Goal: Task Accomplishment & Management: Use online tool/utility

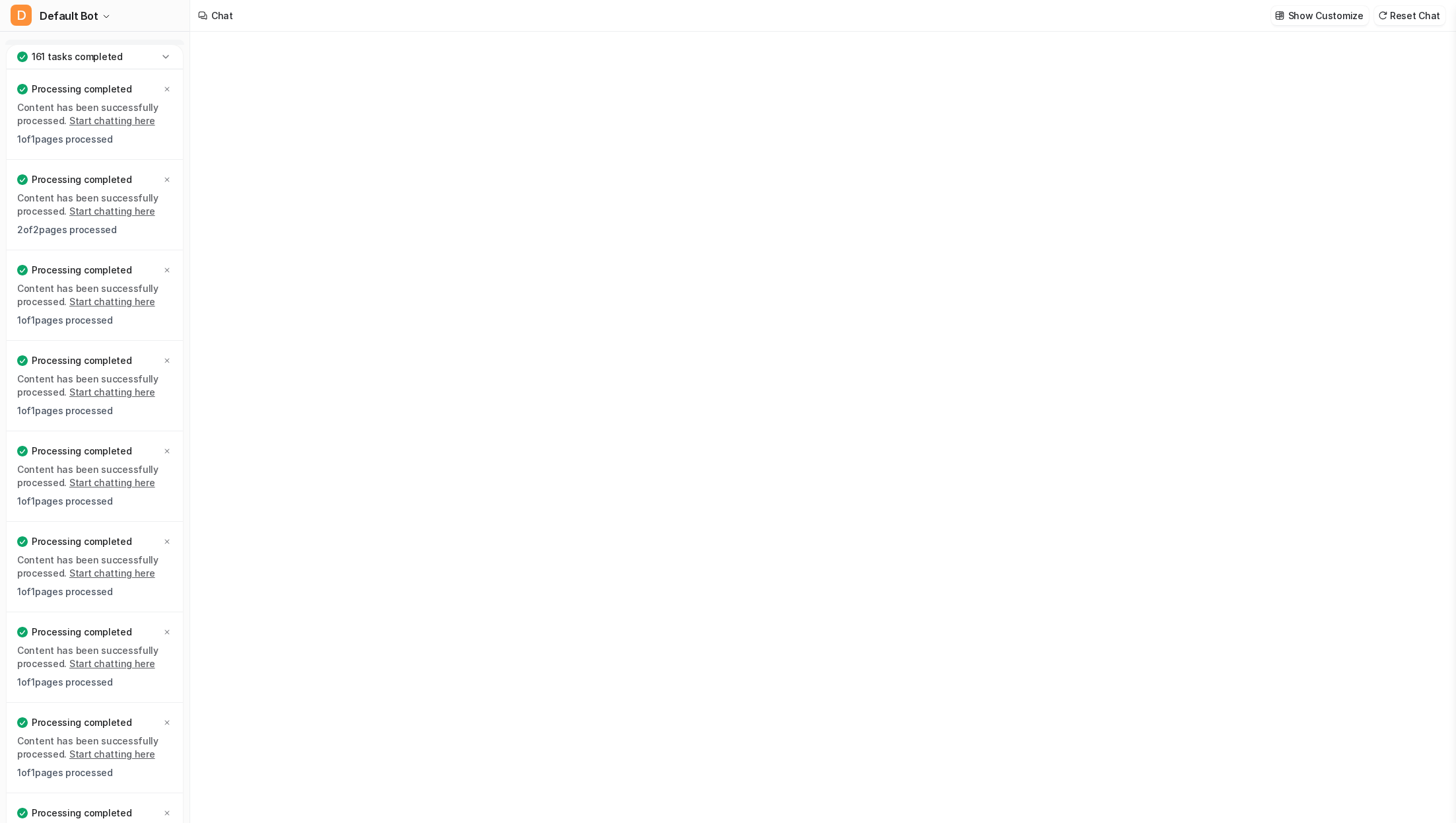
click at [168, 52] on icon at bounding box center [165, 56] width 13 height 13
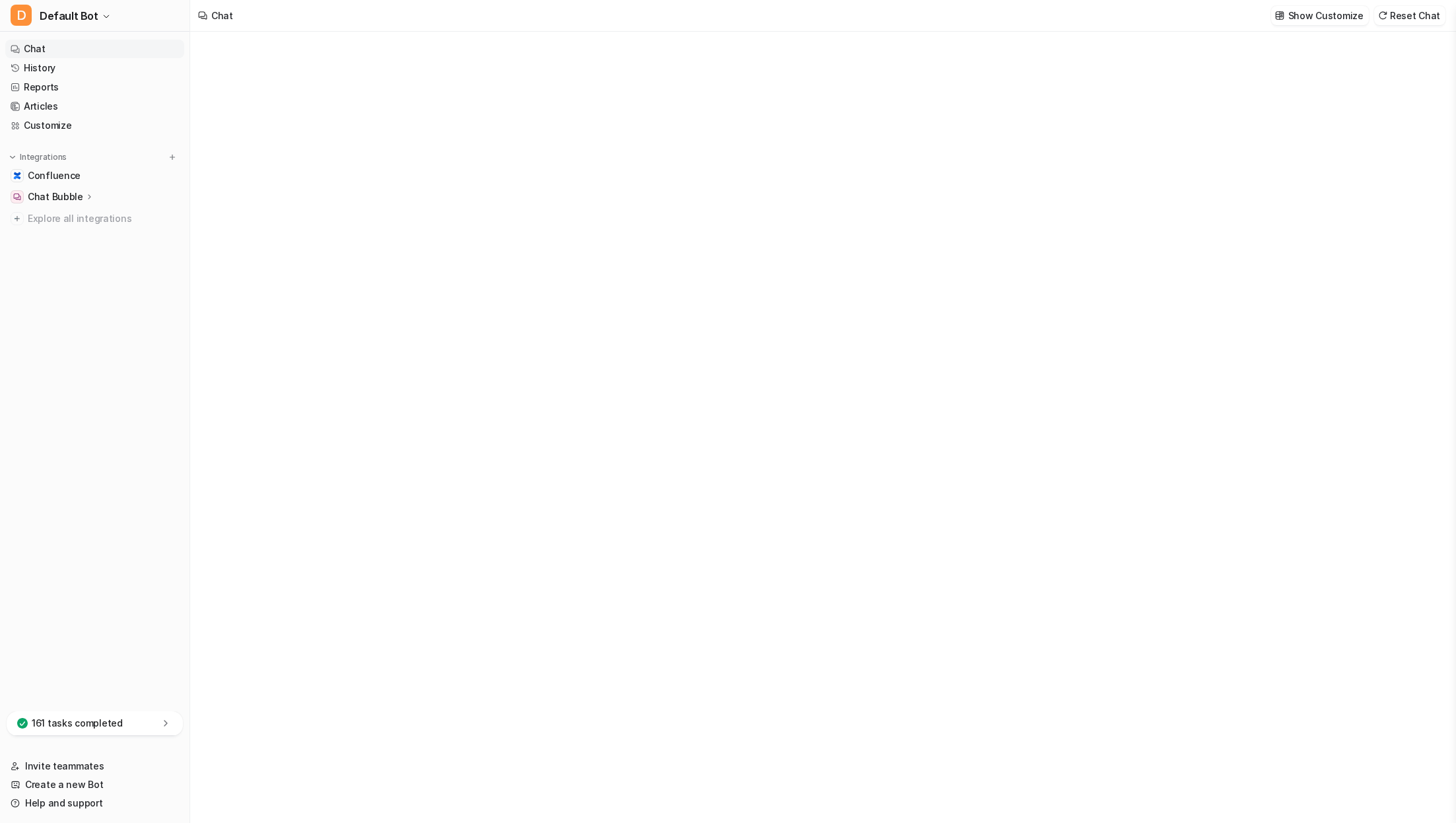
type textarea "**********"
click at [98, 64] on link "History" at bounding box center [95, 68] width 179 height 19
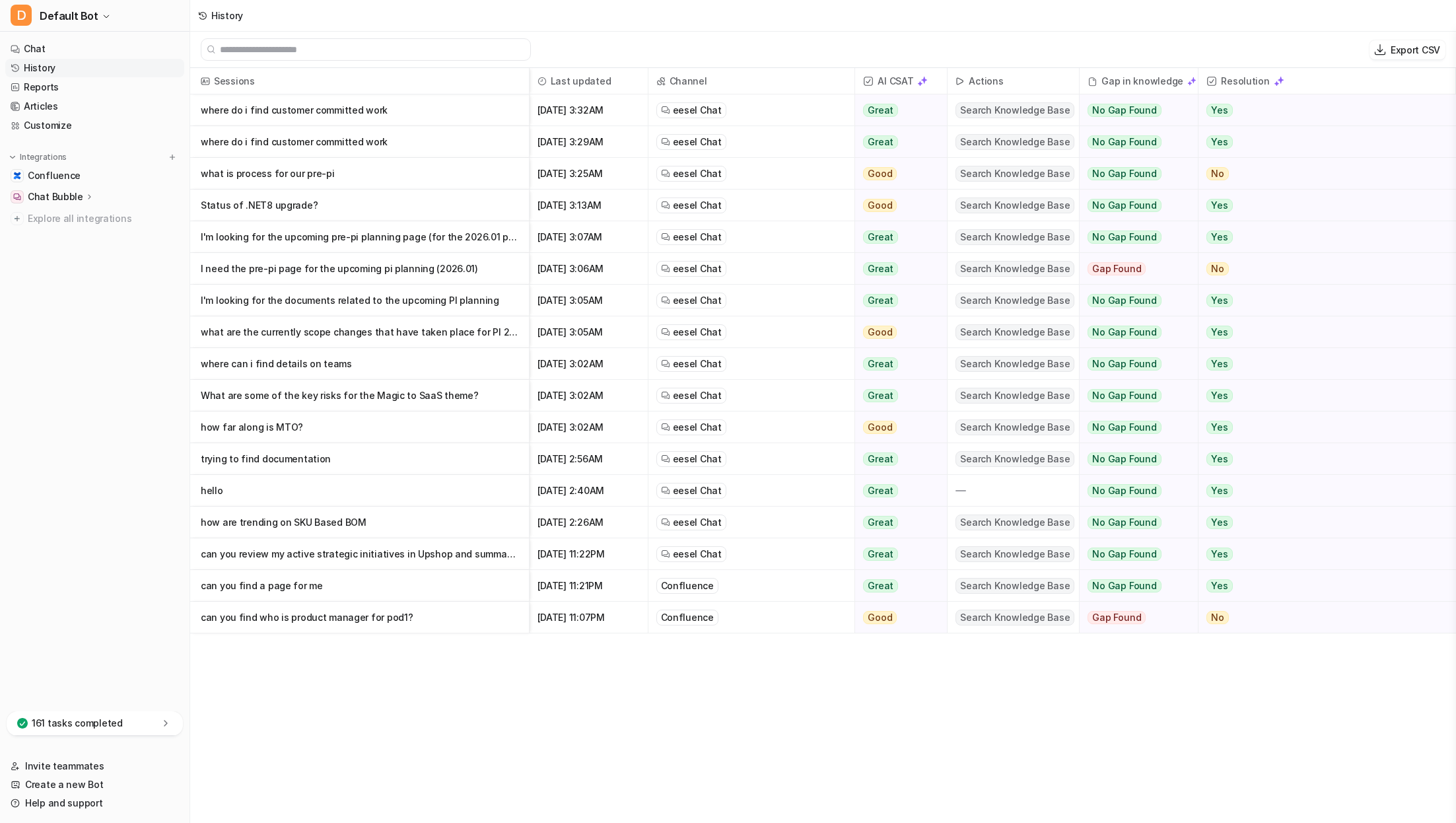
click at [404, 599] on p "can you find a page for me" at bounding box center [359, 585] width 317 height 32
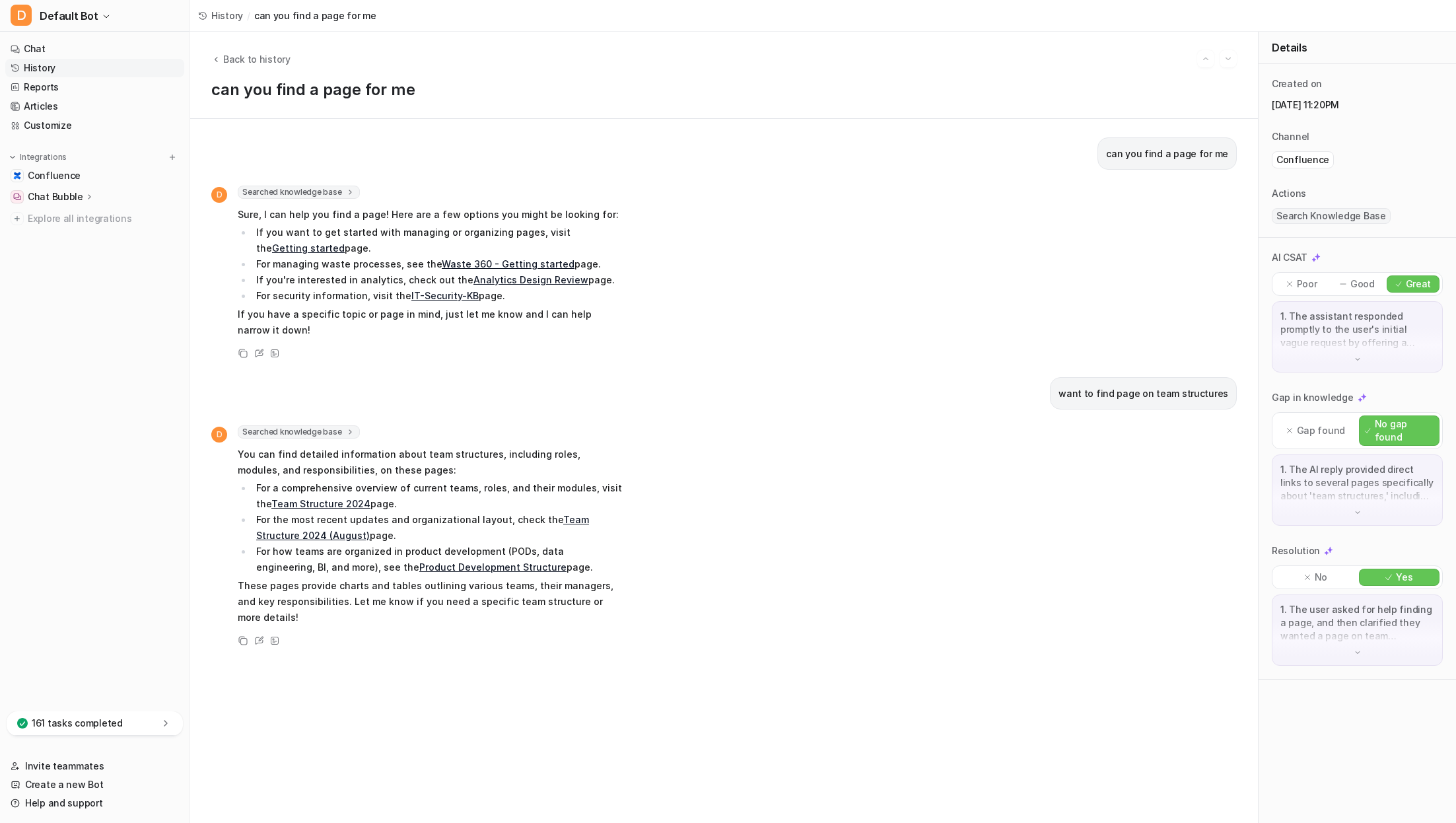
click at [323, 505] on link "Team Structure 2024" at bounding box center [321, 503] width 99 height 12
click at [439, 297] on link "IT-Security-KB" at bounding box center [445, 296] width 67 height 12
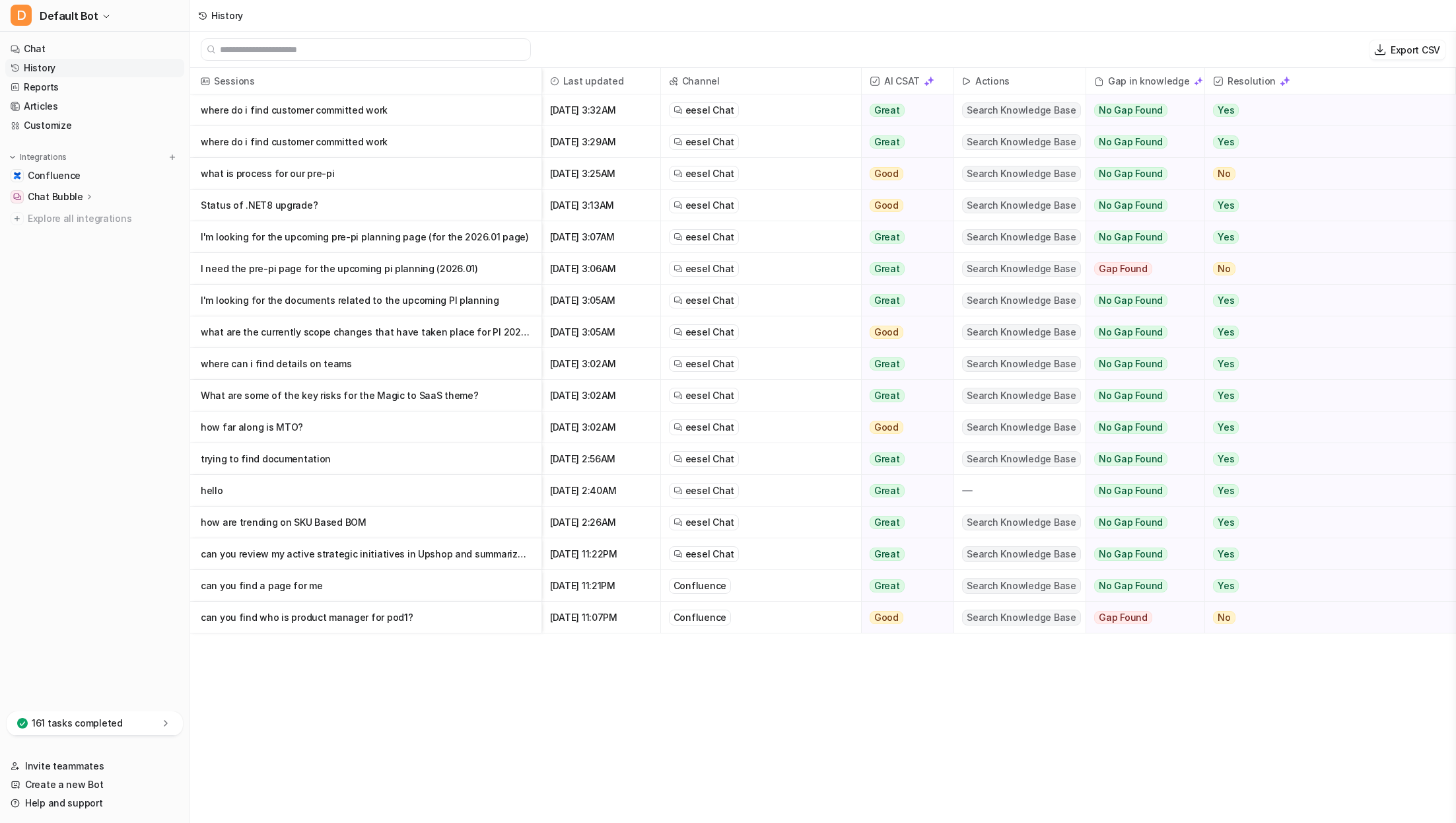
click at [331, 113] on p "where do i find customer committed work" at bounding box center [366, 110] width 330 height 32
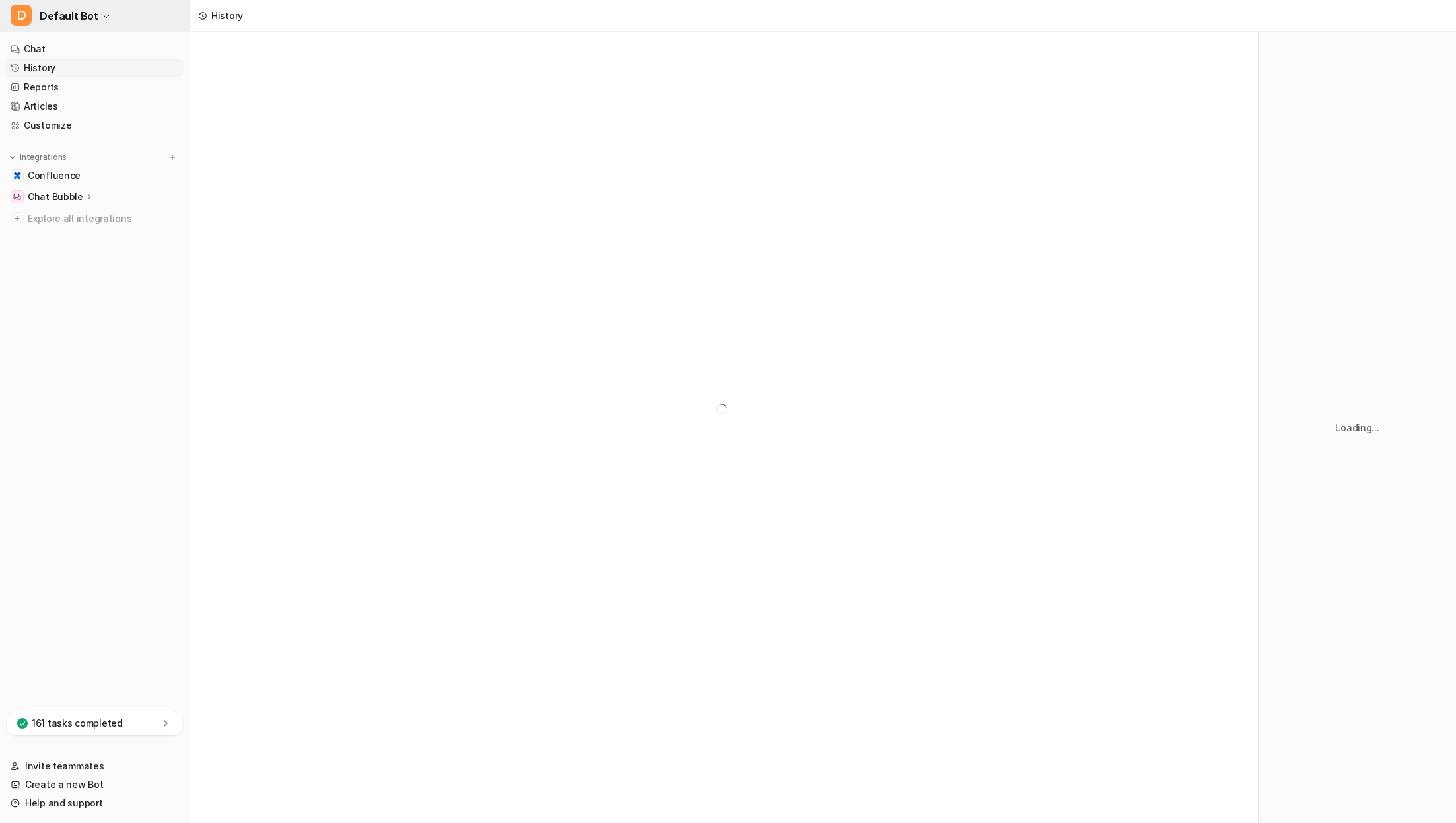
click at [90, 15] on span "Default Bot" at bounding box center [69, 16] width 59 height 19
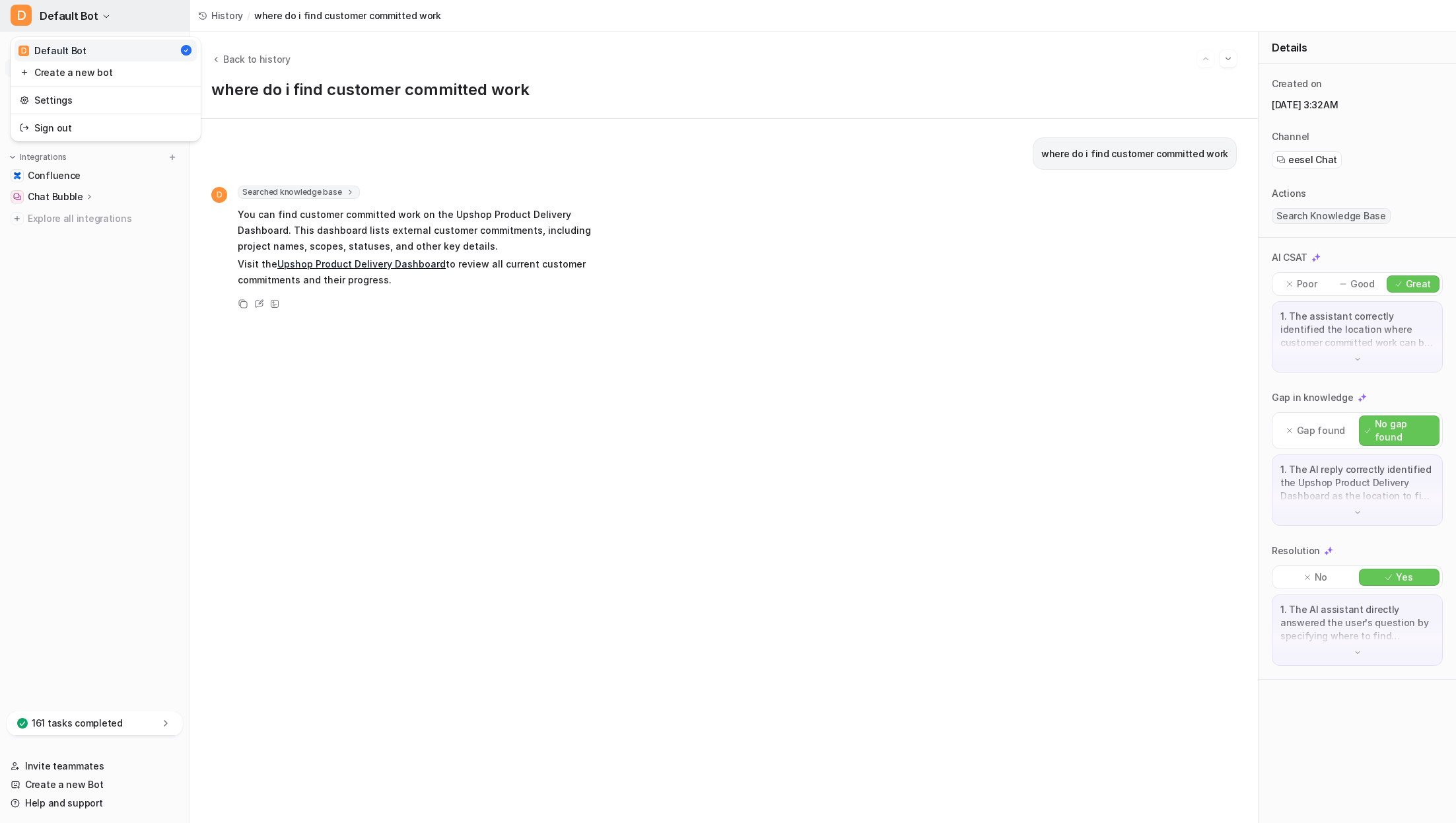
click at [89, 15] on span "Default Bot" at bounding box center [69, 16] width 59 height 19
click at [329, 266] on link "Upshop Product Delivery Dashboard" at bounding box center [361, 263] width 168 height 12
click at [66, 89] on link "Reports" at bounding box center [95, 87] width 179 height 19
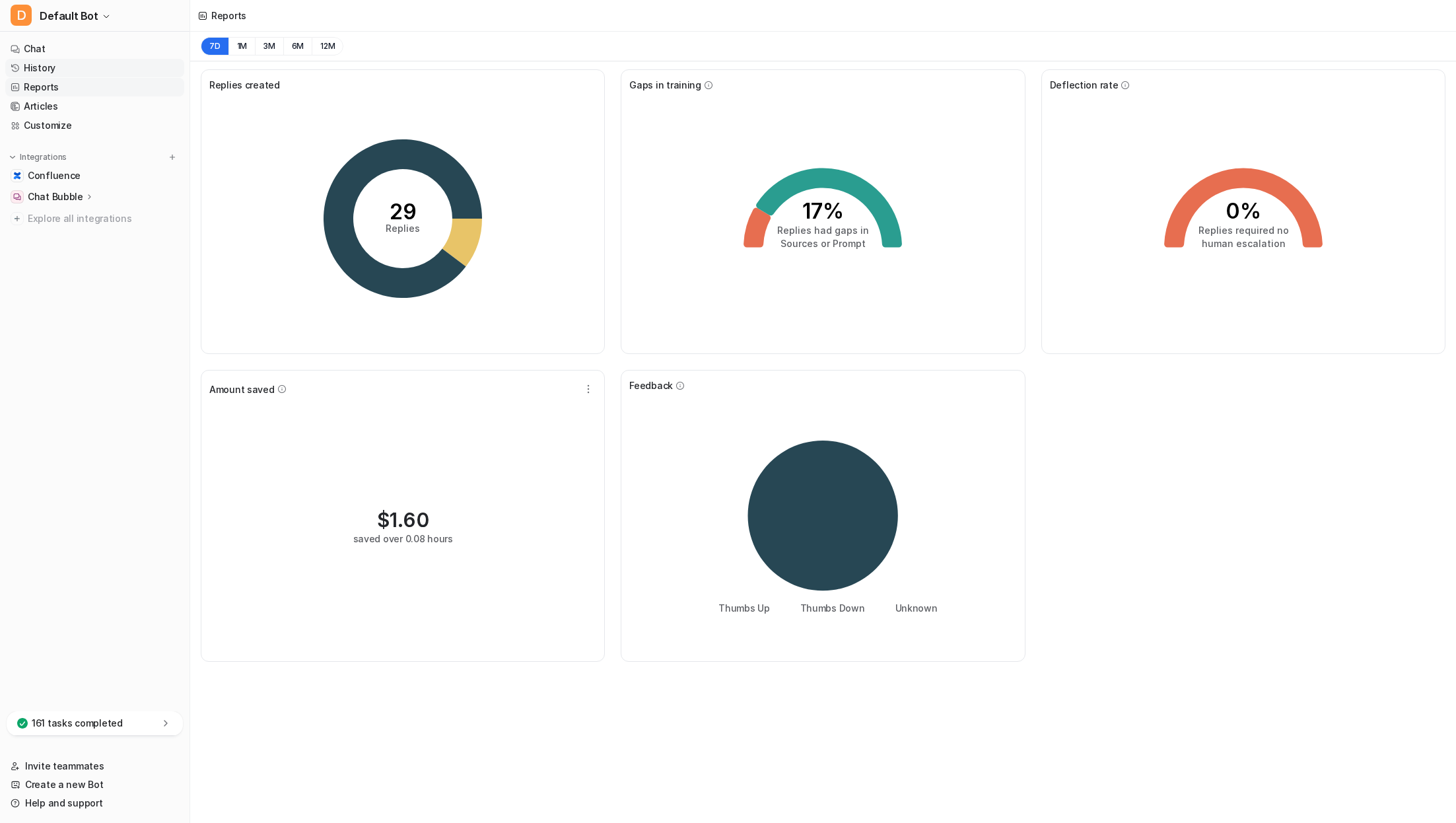
click at [84, 76] on link "History" at bounding box center [95, 68] width 179 height 19
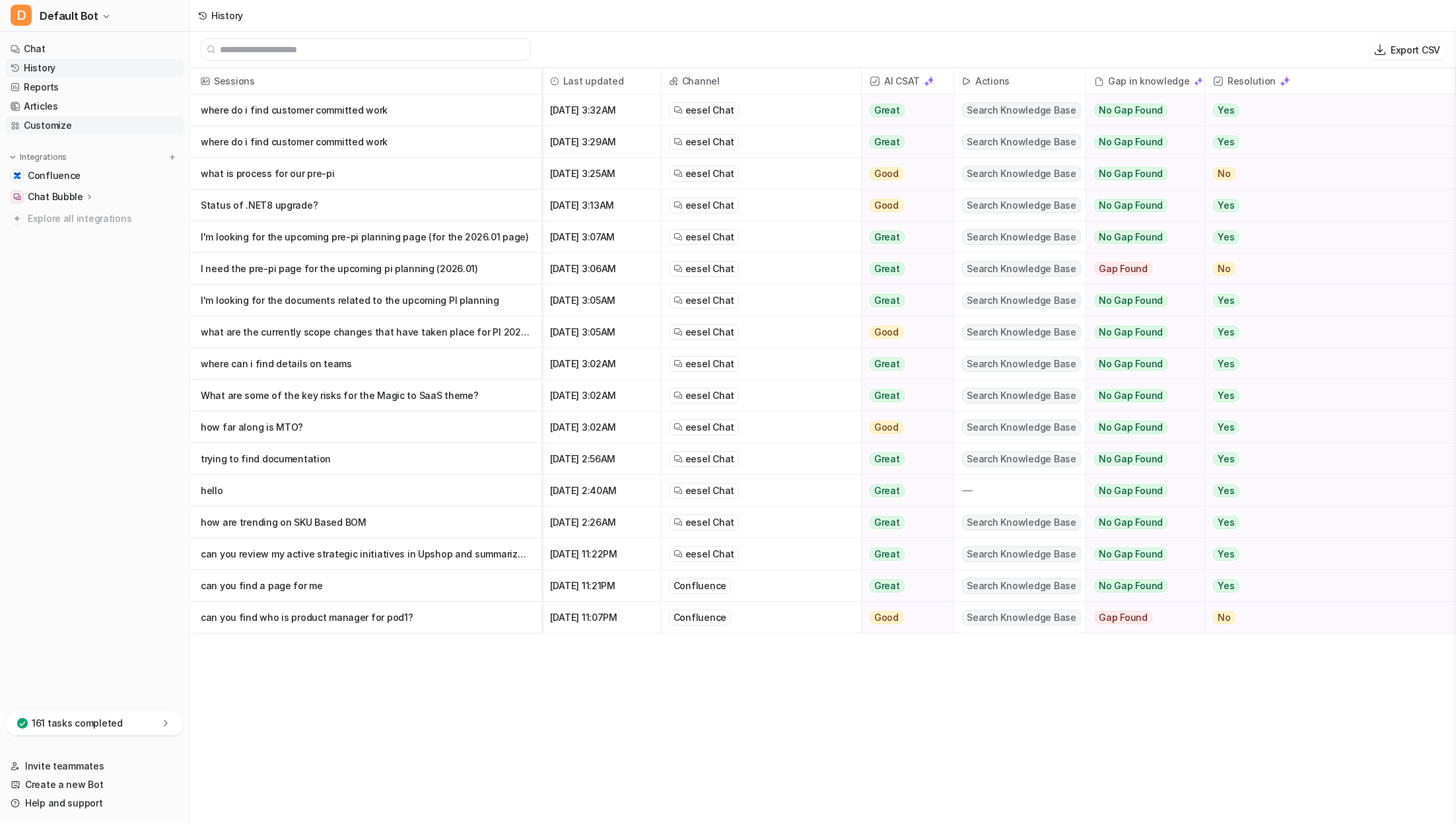
click at [102, 127] on link "Customize" at bounding box center [95, 126] width 179 height 19
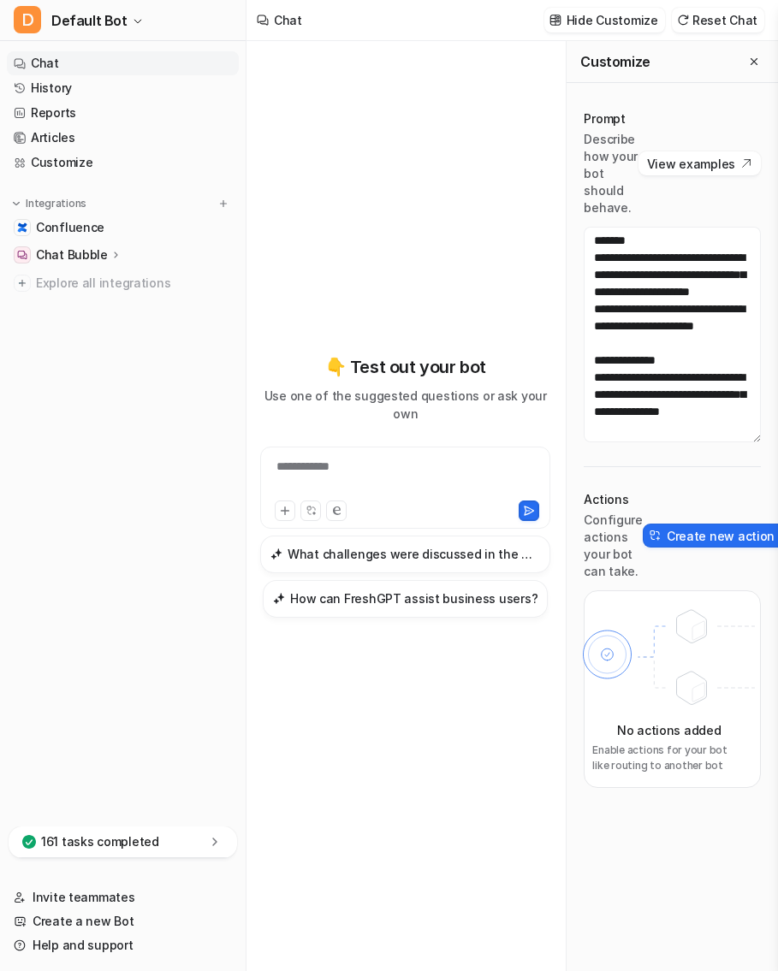
scroll to position [33, 0]
click at [99, 136] on link "Articles" at bounding box center [123, 138] width 232 height 24
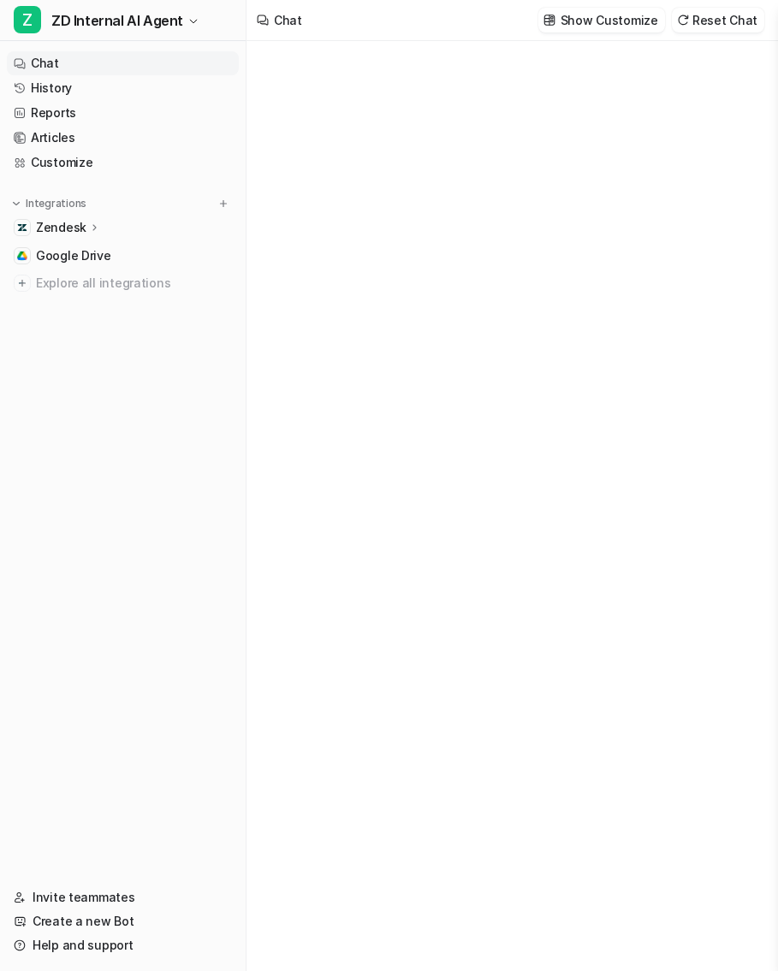
type textarea "**********"
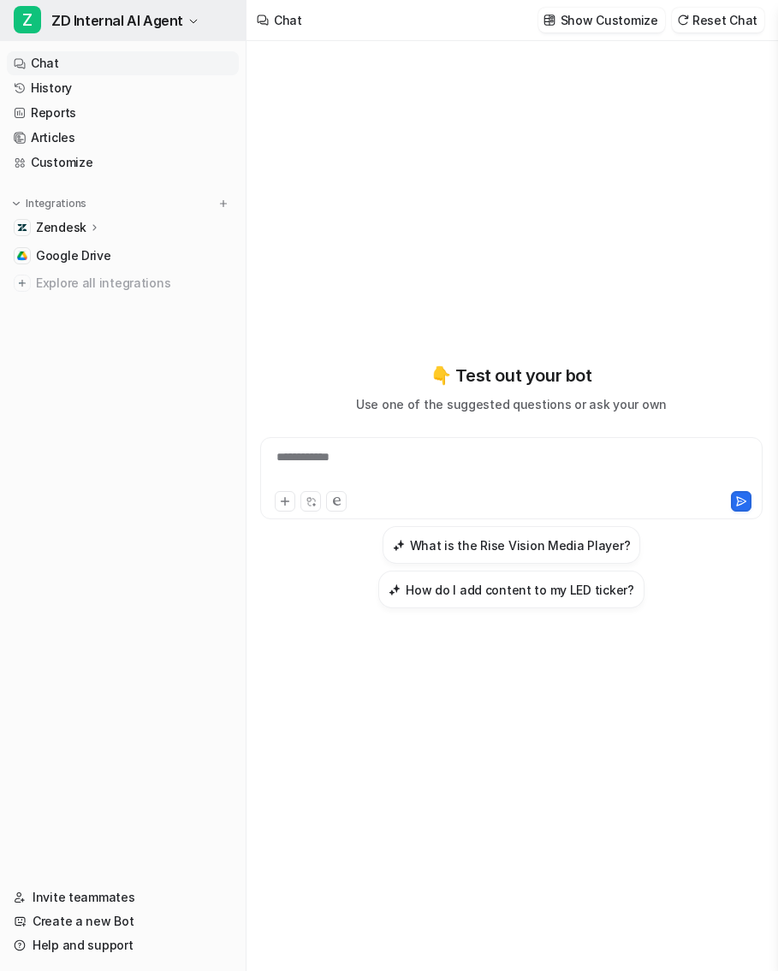
click at [139, 29] on span "ZD Internal AI Agent" at bounding box center [117, 21] width 132 height 24
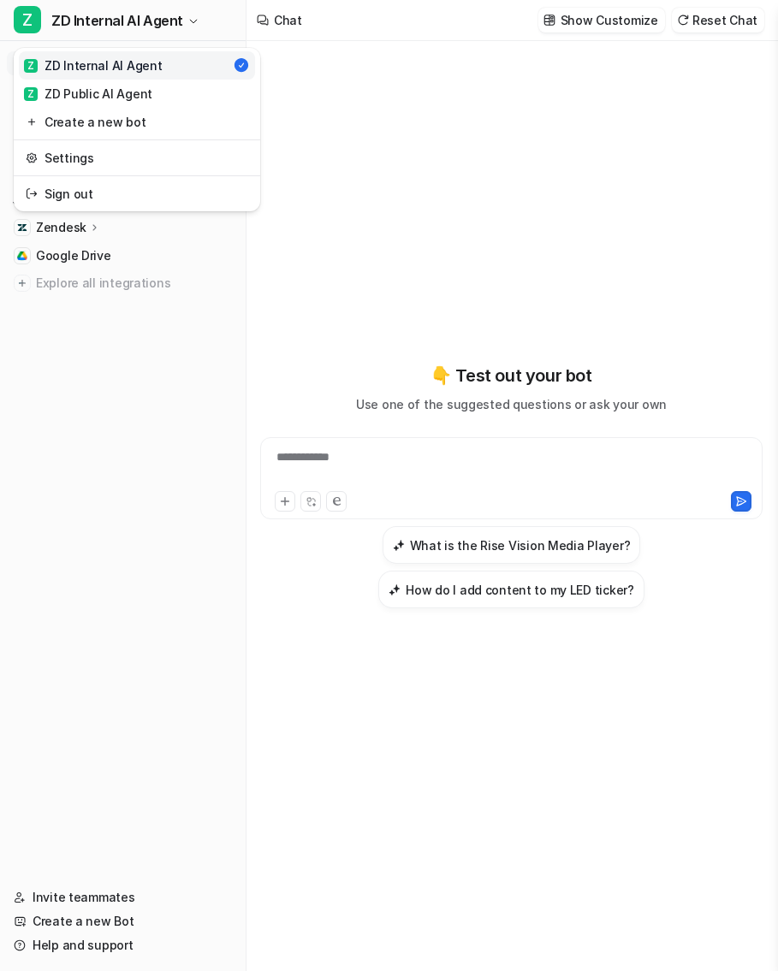
click at [350, 93] on div "**********" at bounding box center [389, 485] width 778 height 971
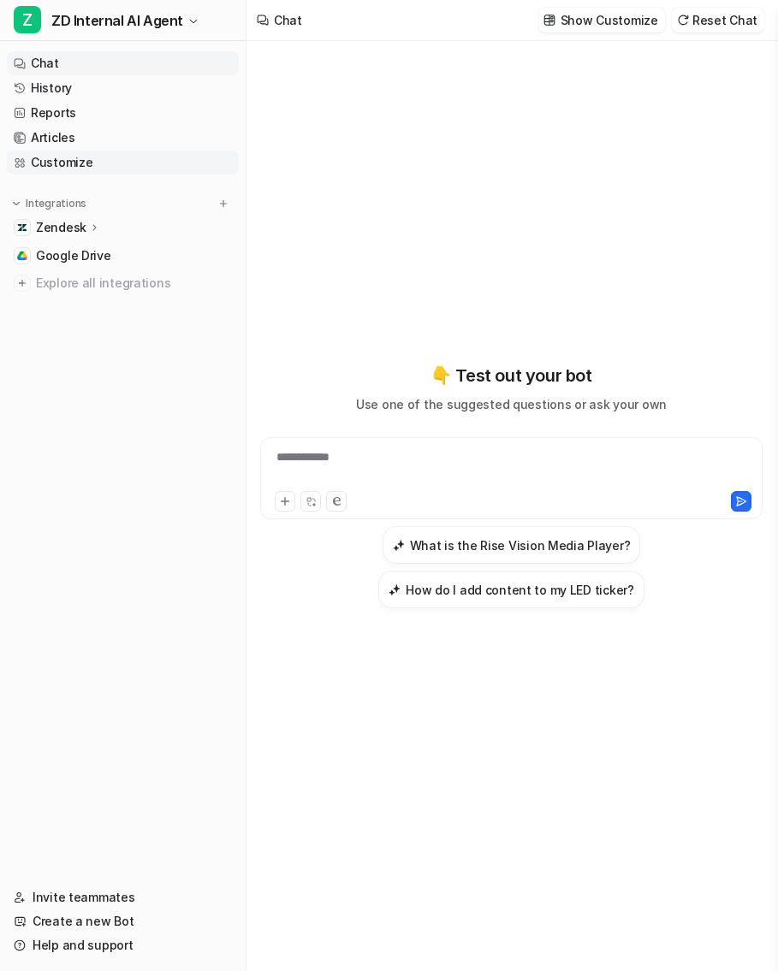
click at [71, 155] on link "Customize" at bounding box center [123, 163] width 232 height 24
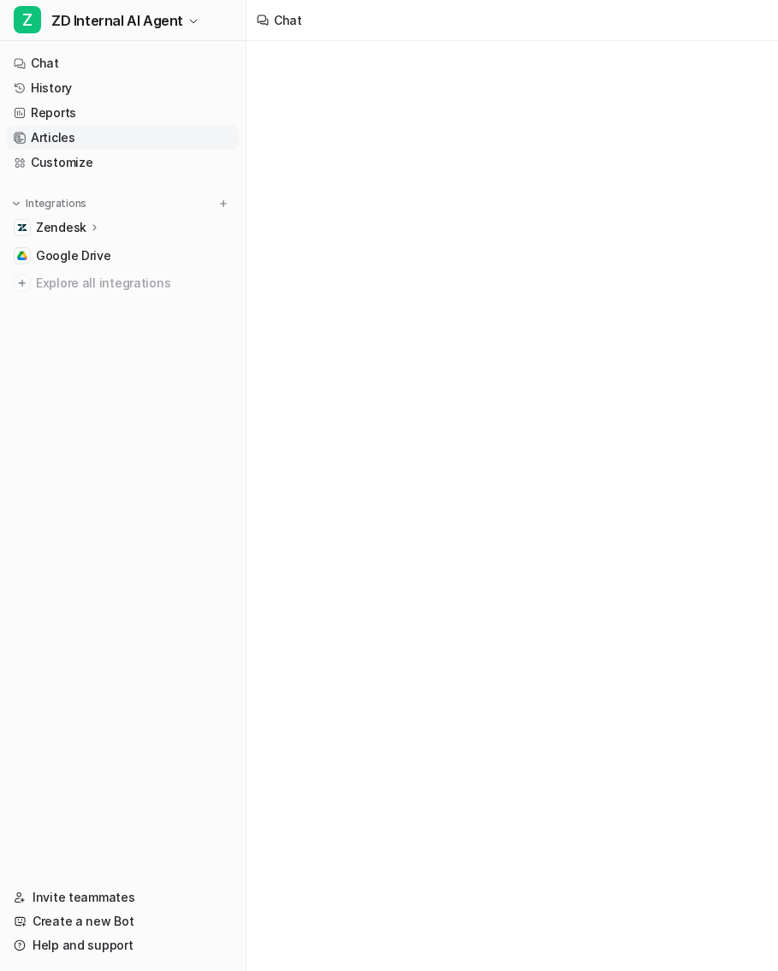
click at [74, 135] on link "Articles" at bounding box center [123, 138] width 232 height 24
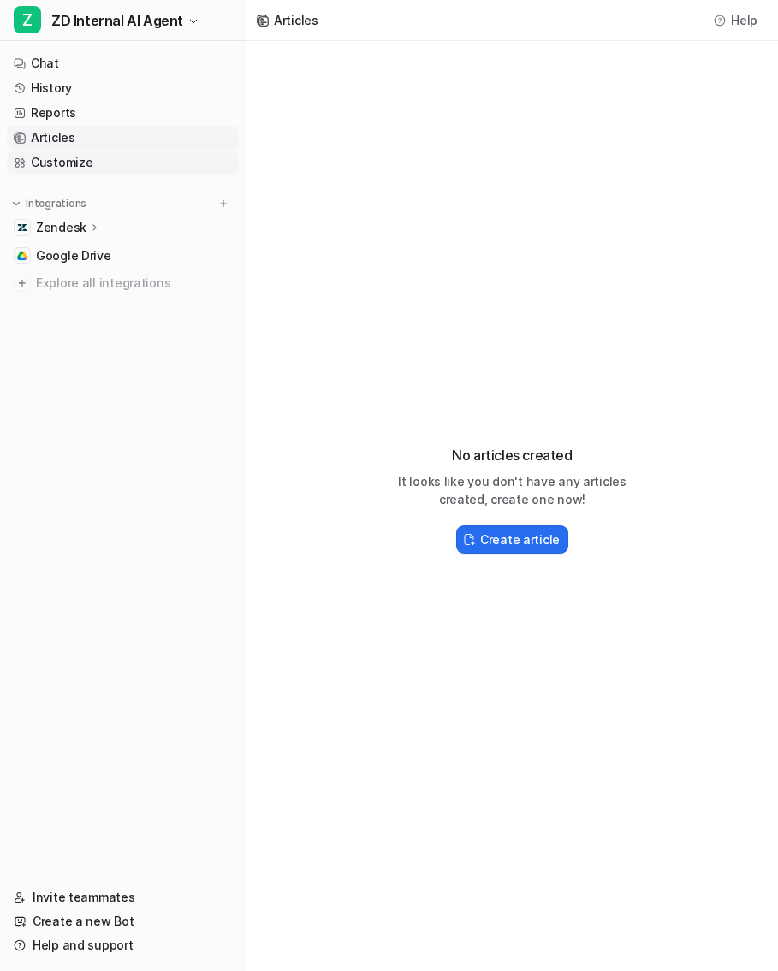
click at [85, 152] on link "Customize" at bounding box center [123, 163] width 232 height 24
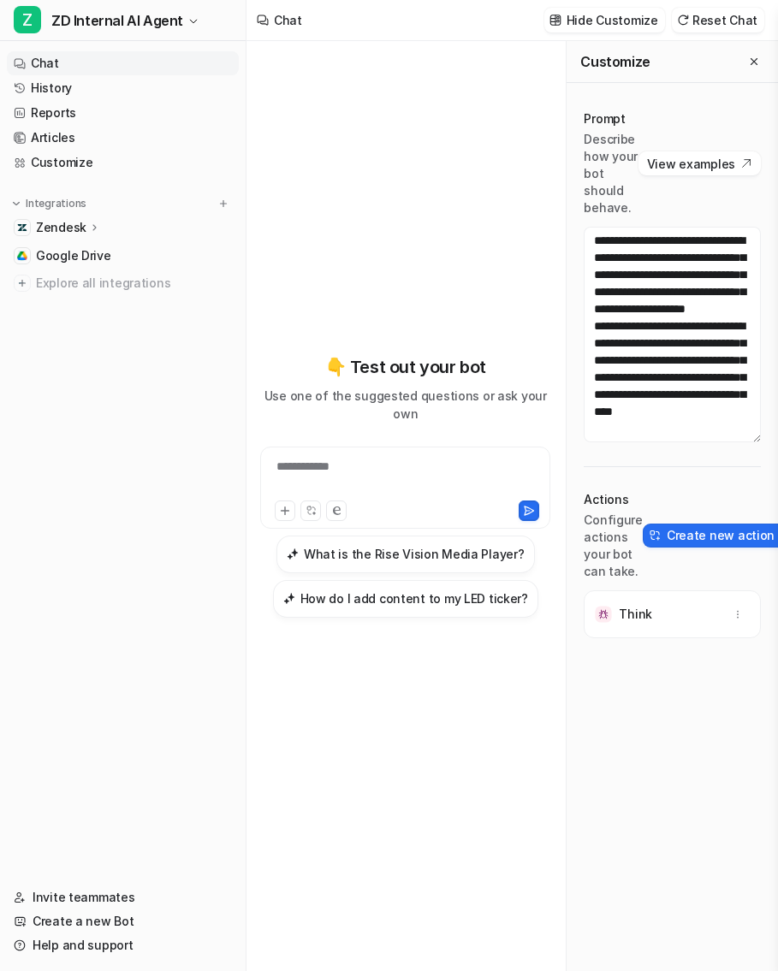
scroll to position [2927, 0]
click at [168, 23] on span "ZD Internal AI Agent" at bounding box center [117, 21] width 132 height 24
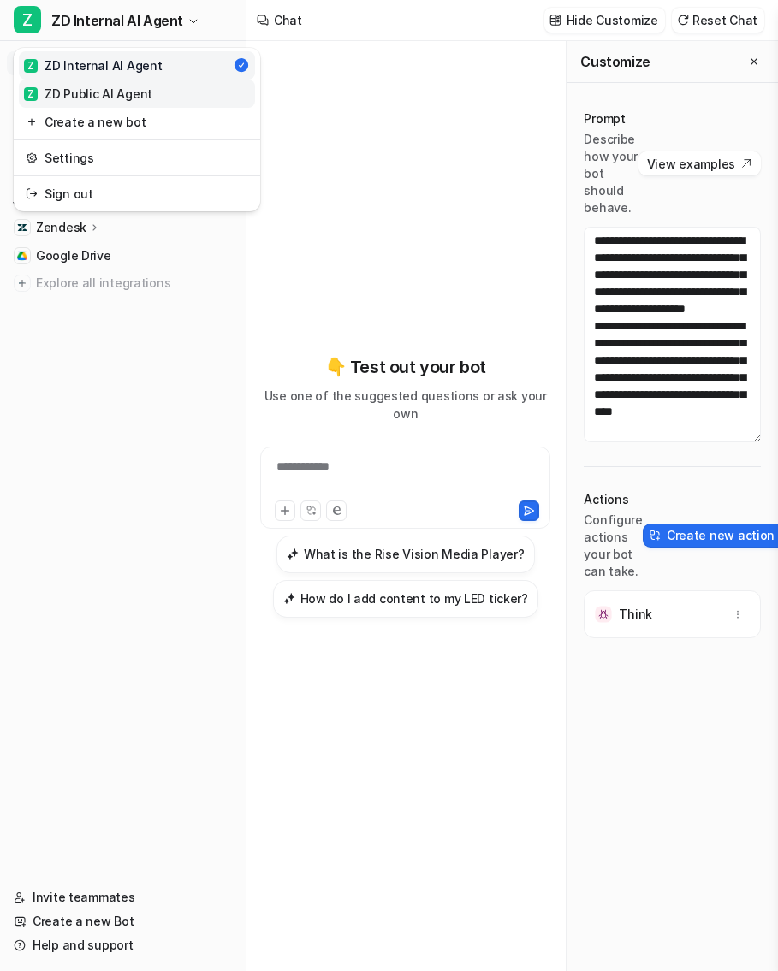
click at [182, 89] on link "Z ZD Public AI Agent" at bounding box center [137, 94] width 236 height 28
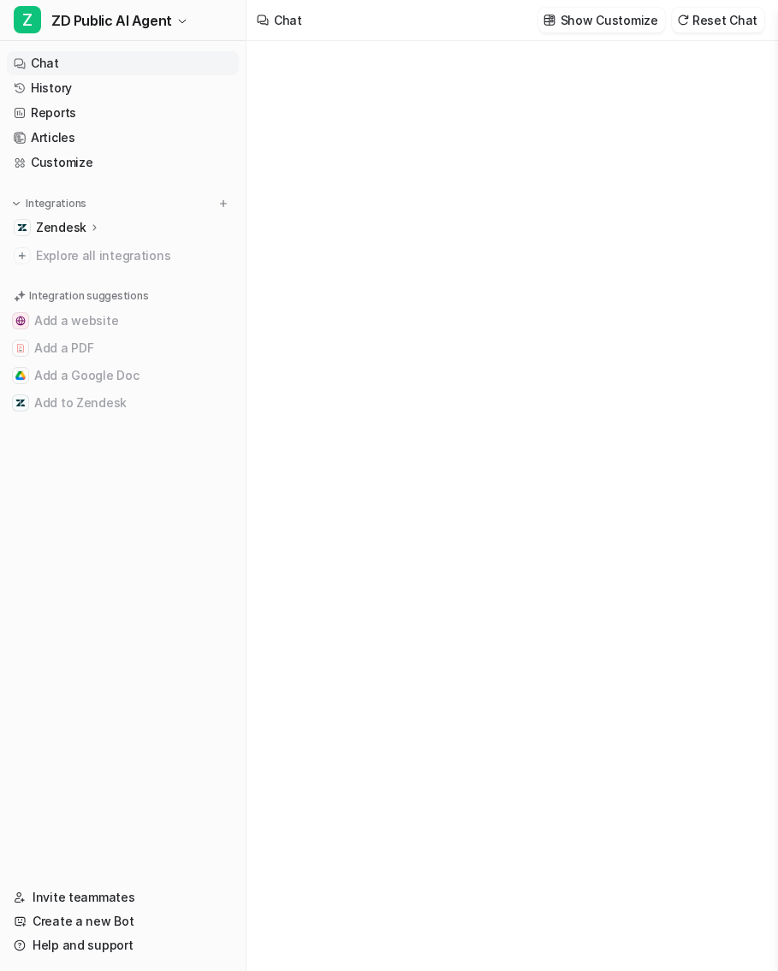
type textarea "**********"
click at [140, 157] on link "Customize" at bounding box center [123, 163] width 232 height 24
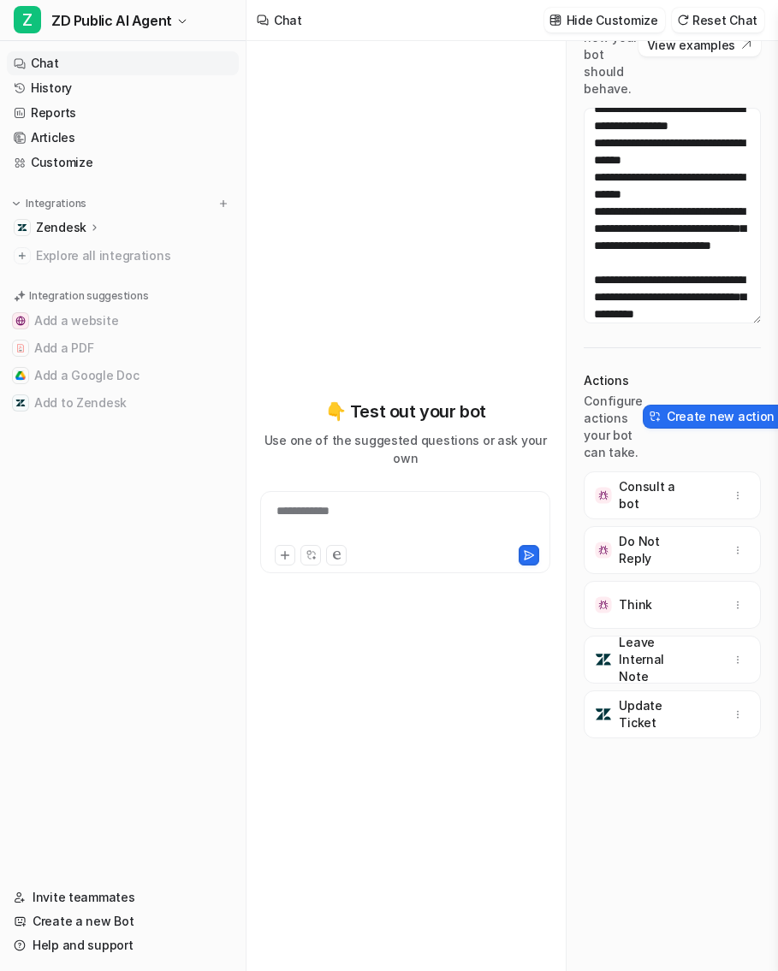
scroll to position [315, 0]
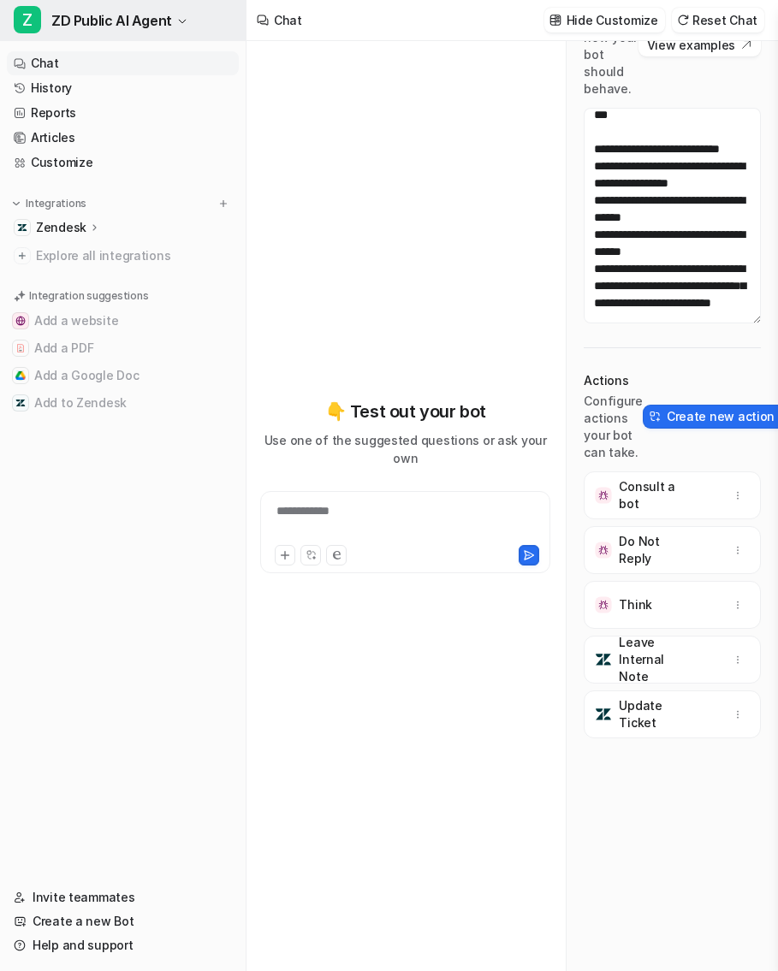
click at [169, 16] on button "Z ZD Public AI Agent" at bounding box center [122, 20] width 245 height 41
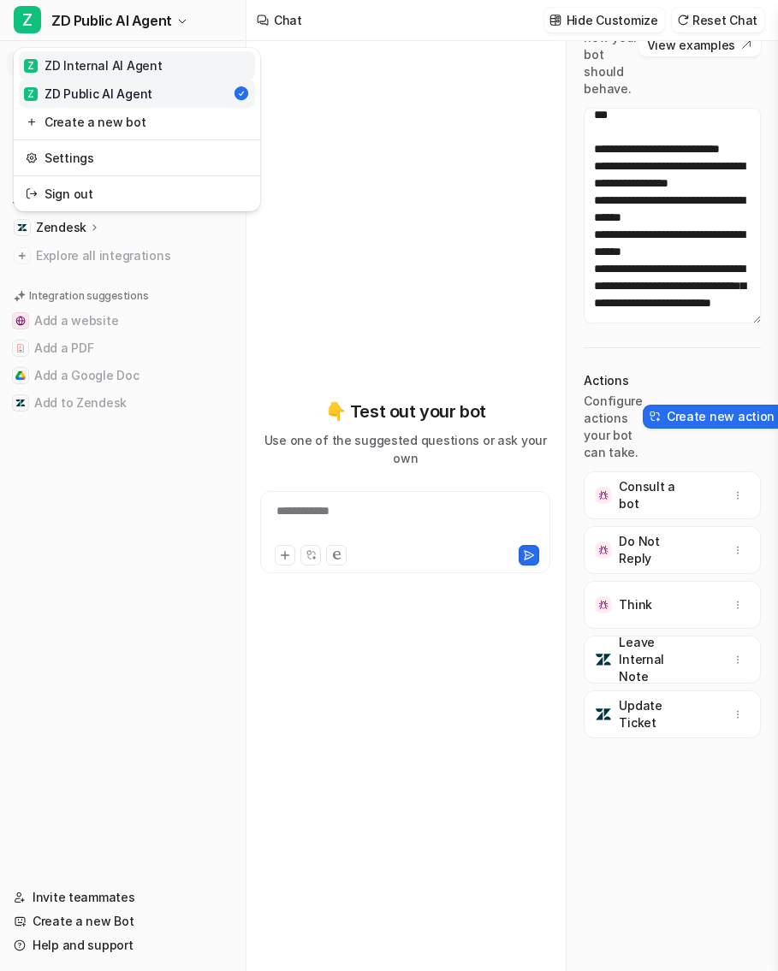
click at [174, 70] on link "Z ZD Internal AI Agent" at bounding box center [137, 65] width 236 height 28
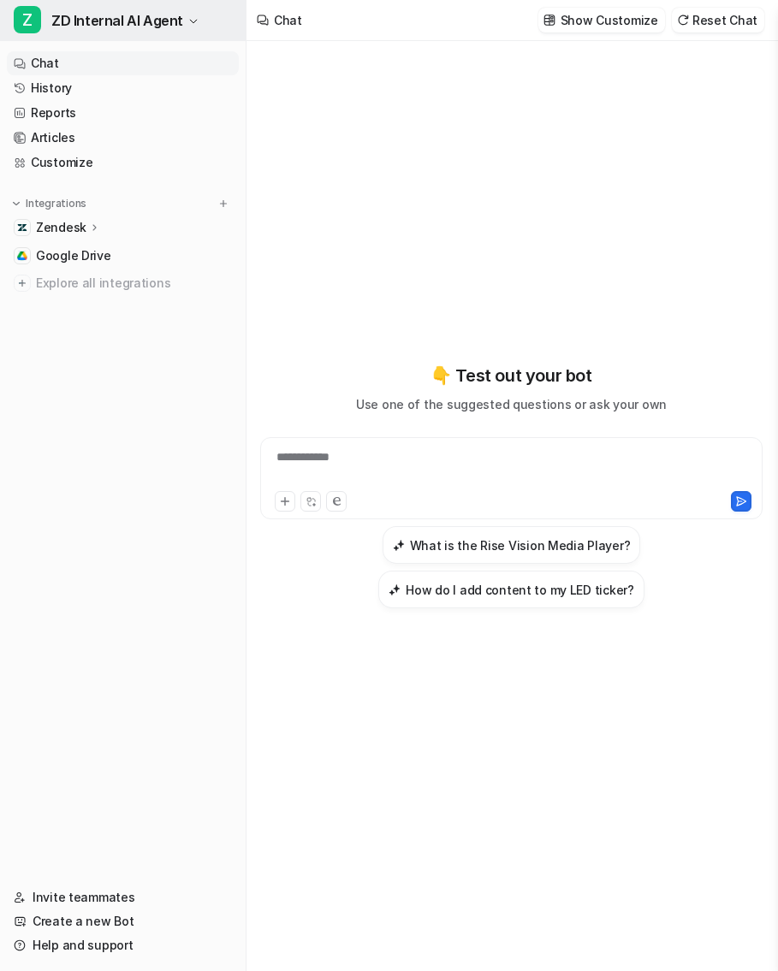
click at [145, 23] on span "ZD Internal AI Agent" at bounding box center [117, 21] width 132 height 24
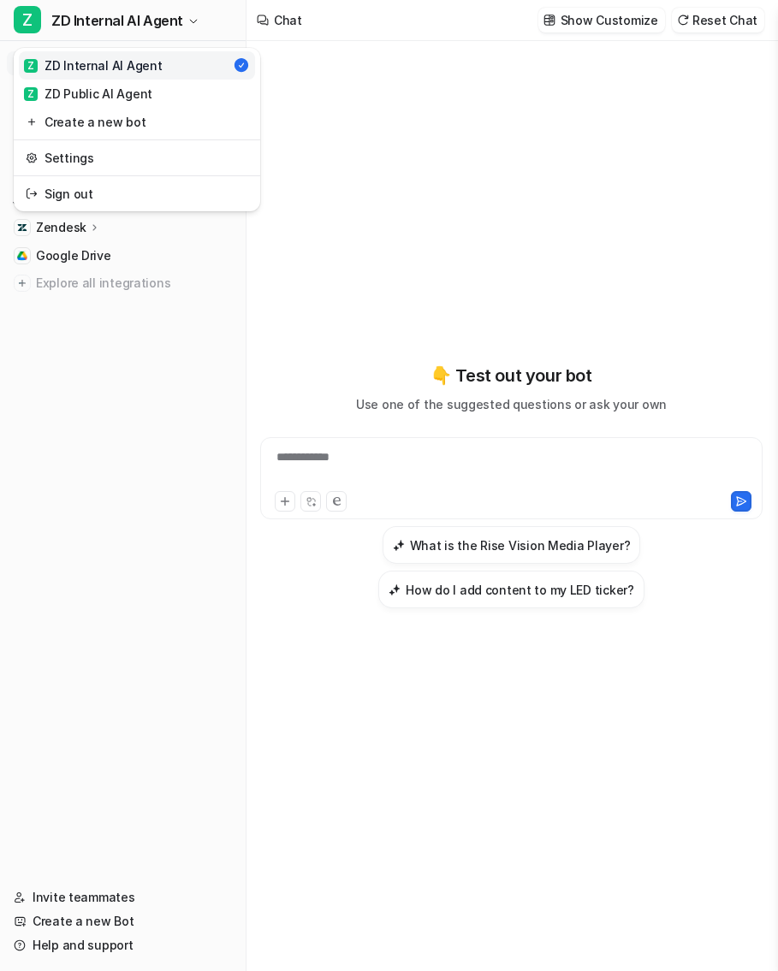
click at [370, 92] on div "**********" at bounding box center [389, 485] width 778 height 971
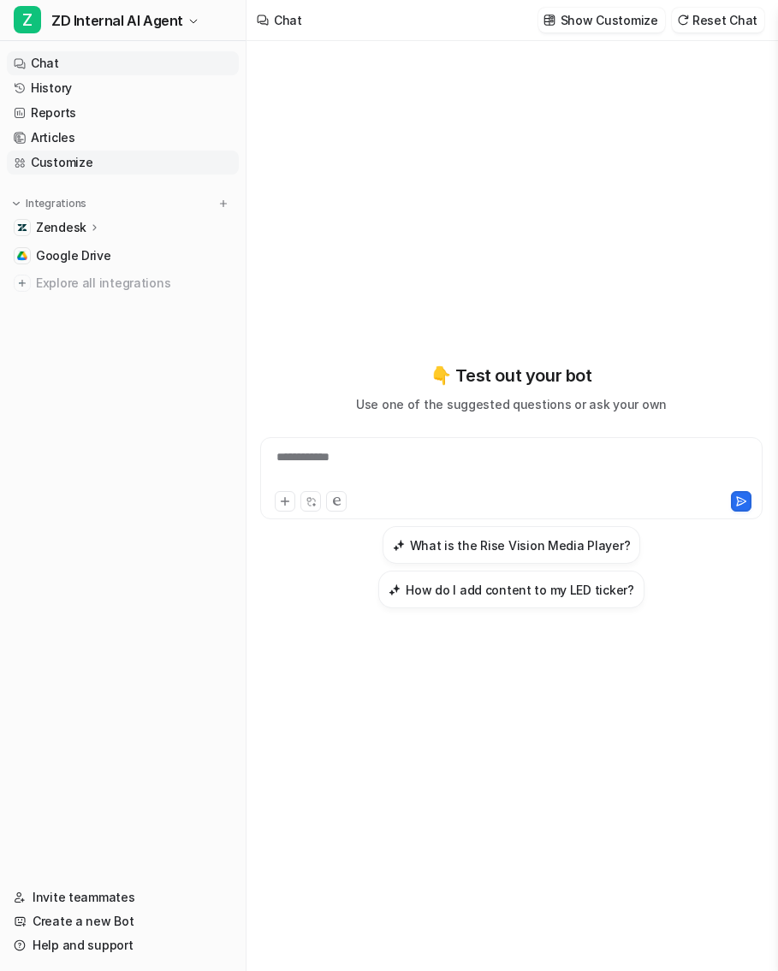
click at [96, 165] on link "Customize" at bounding box center [123, 163] width 232 height 24
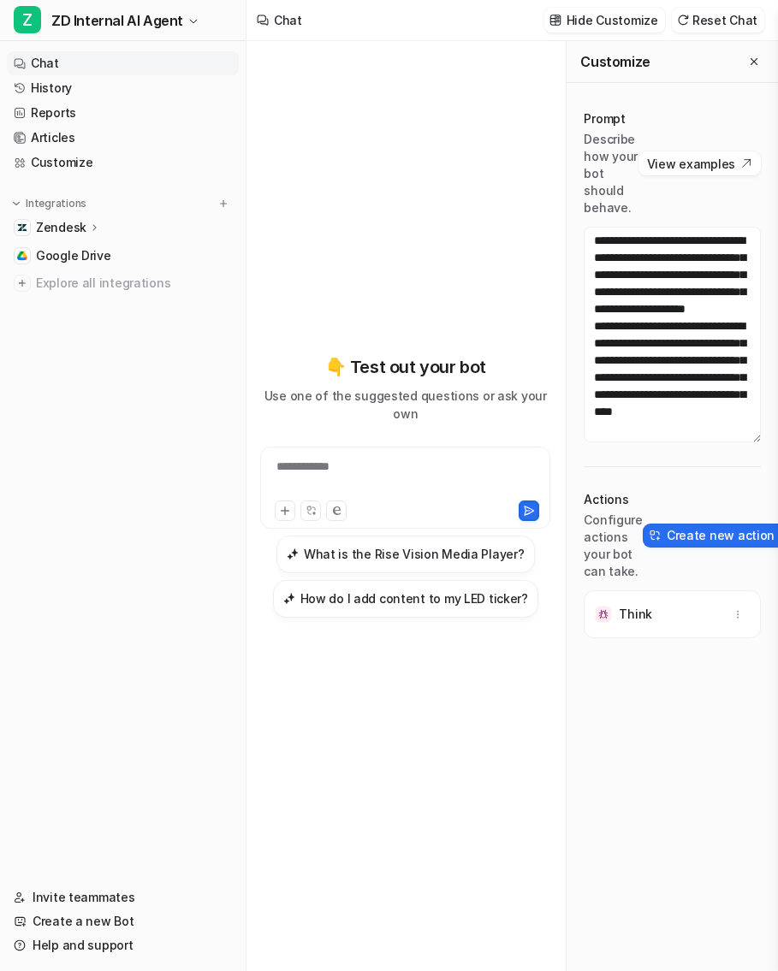
scroll to position [2826, 0]
drag, startPoint x: 673, startPoint y: 298, endPoint x: 647, endPoint y: 251, distance: 54.0
click at [646, 251] on textarea at bounding box center [671, 335] width 177 height 216
click at [667, 295] on textarea at bounding box center [671, 335] width 177 height 216
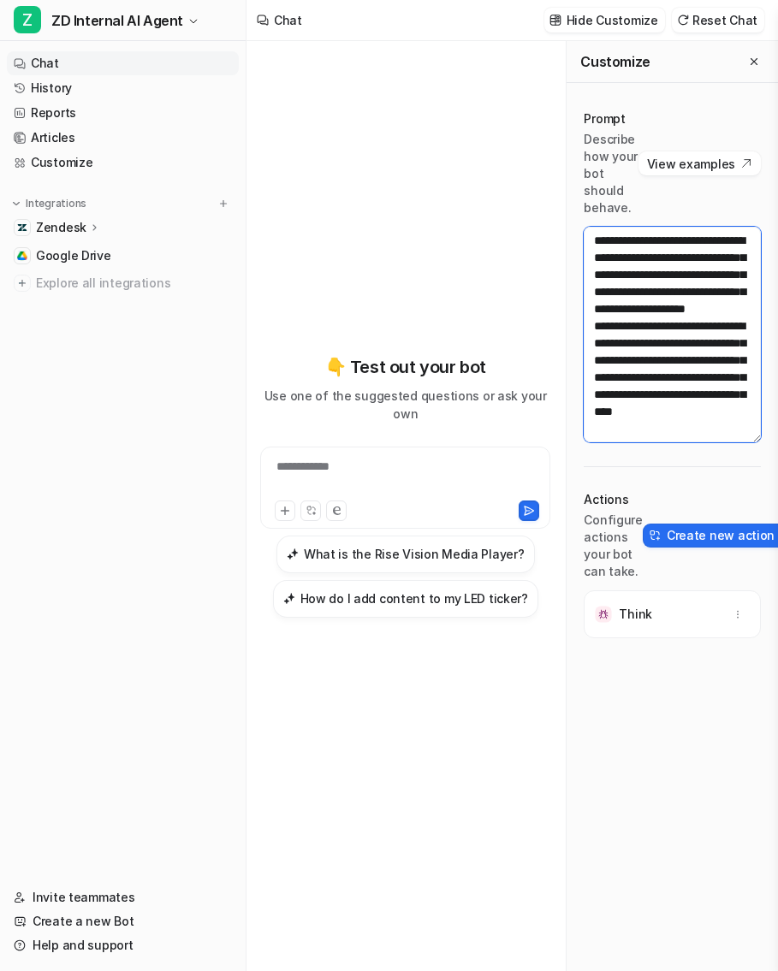
scroll to position [2694, 0]
drag, startPoint x: 597, startPoint y: 279, endPoint x: 643, endPoint y: 328, distance: 67.8
click at [645, 331] on textarea at bounding box center [671, 335] width 177 height 216
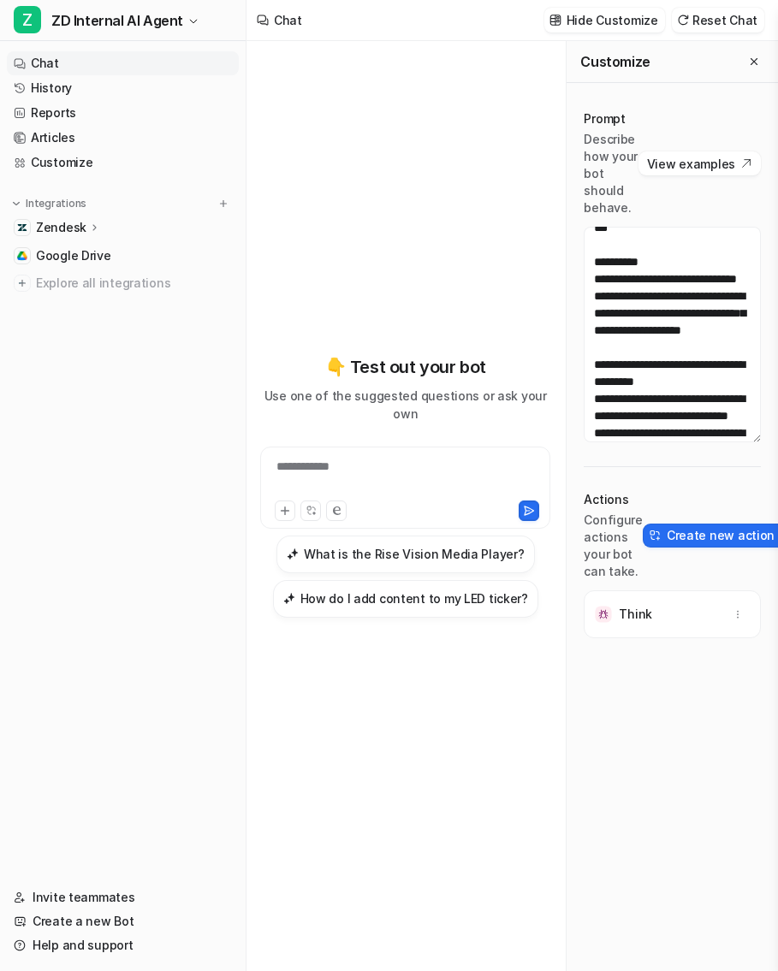
scroll to position [1788, 0]
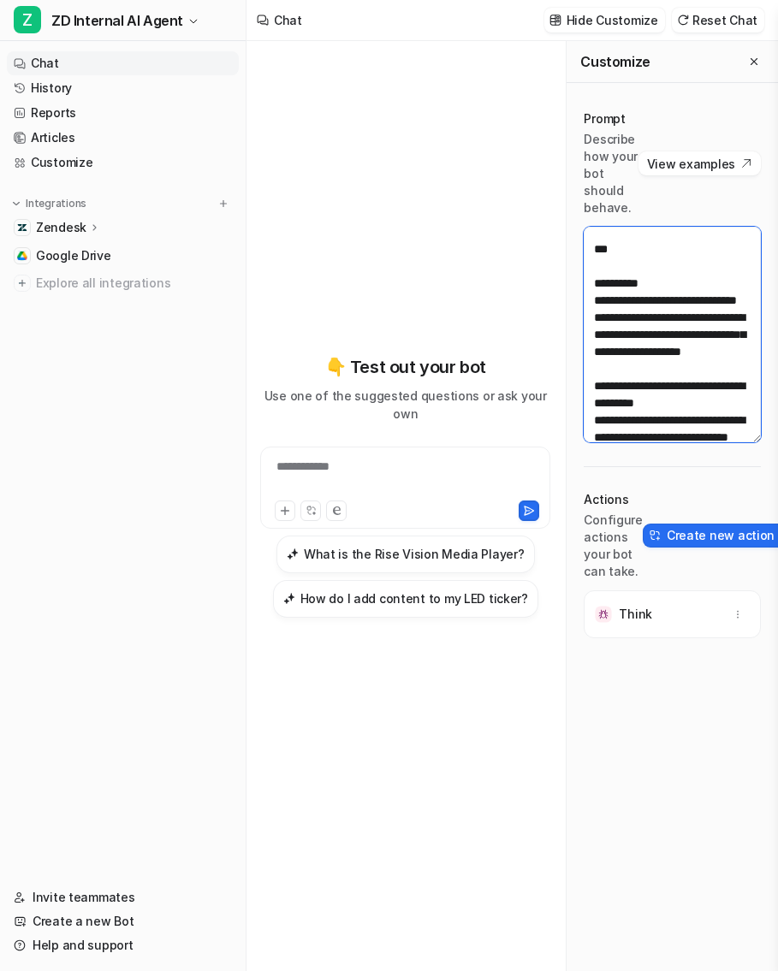
click at [636, 334] on textarea at bounding box center [671, 335] width 177 height 216
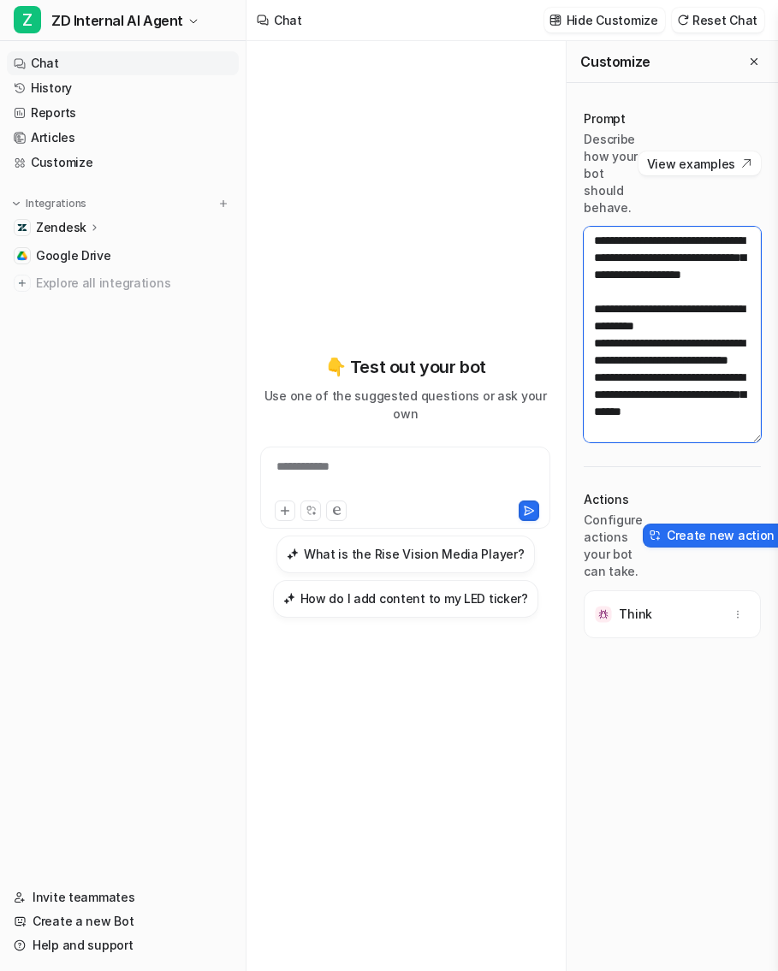
click at [648, 328] on textarea at bounding box center [671, 335] width 177 height 216
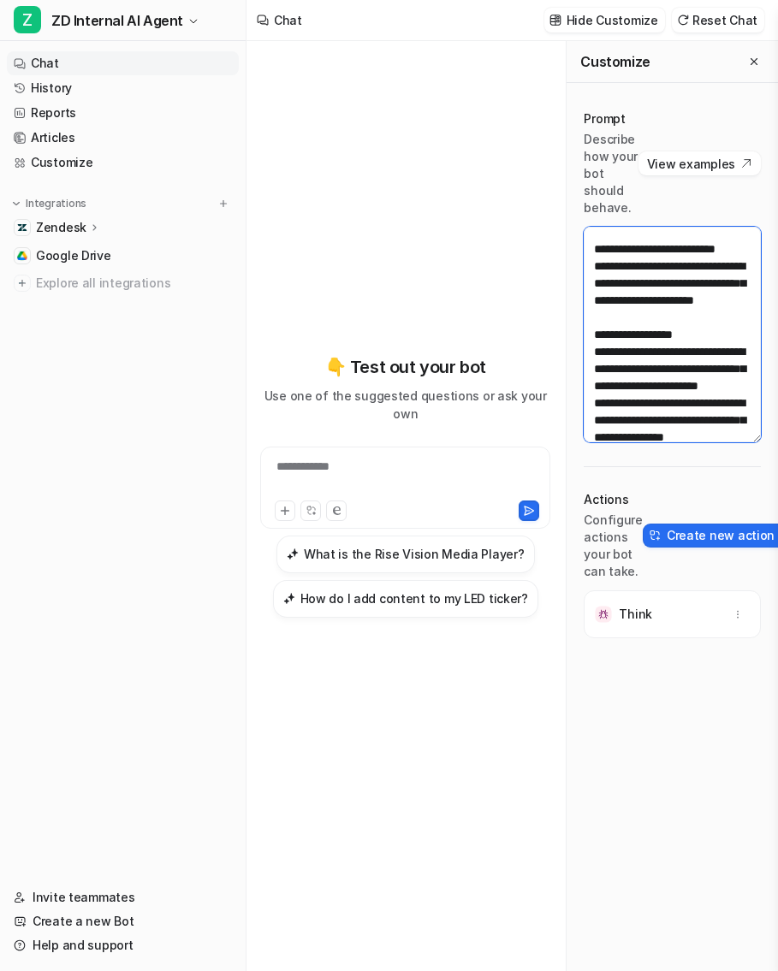
scroll to position [2179, 0]
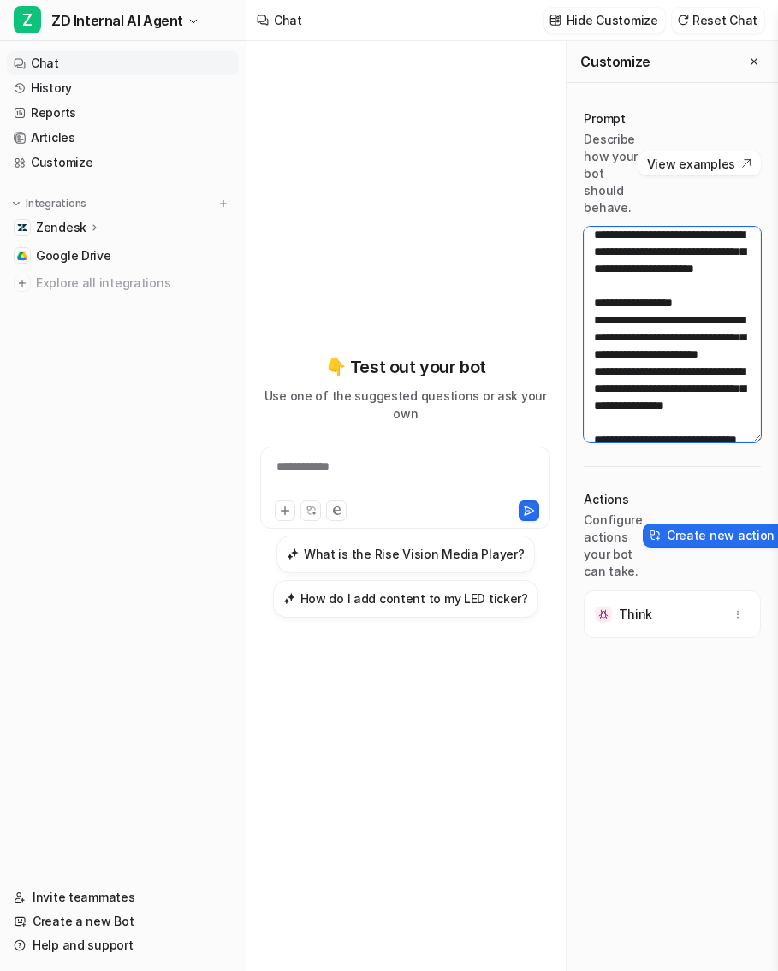
drag, startPoint x: 606, startPoint y: 281, endPoint x: 684, endPoint y: 404, distance: 145.7
click at [685, 405] on textarea at bounding box center [671, 335] width 177 height 216
click at [684, 404] on textarea at bounding box center [671, 335] width 177 height 216
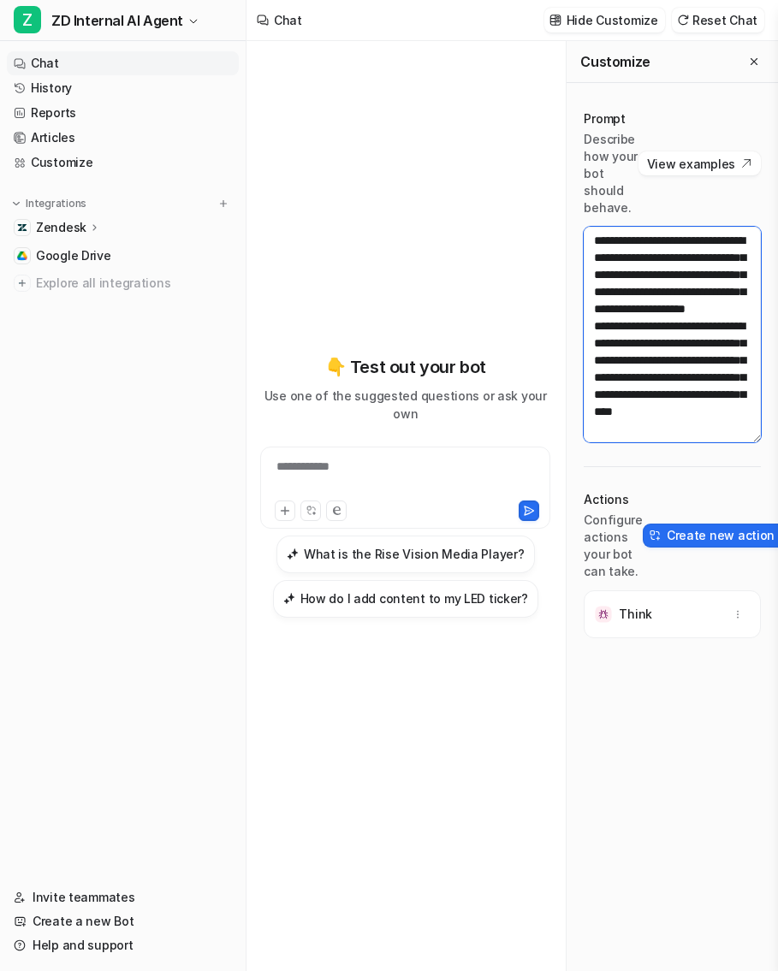
scroll to position [2588, 0]
drag, startPoint x: 611, startPoint y: 263, endPoint x: 768, endPoint y: 393, distance: 204.7
click at [768, 393] on div "Prompt Describe how your bot should behave. View examples Actions Configure act…" at bounding box center [671, 600] width 211 height 1014
click at [624, 271] on textarea at bounding box center [671, 335] width 177 height 216
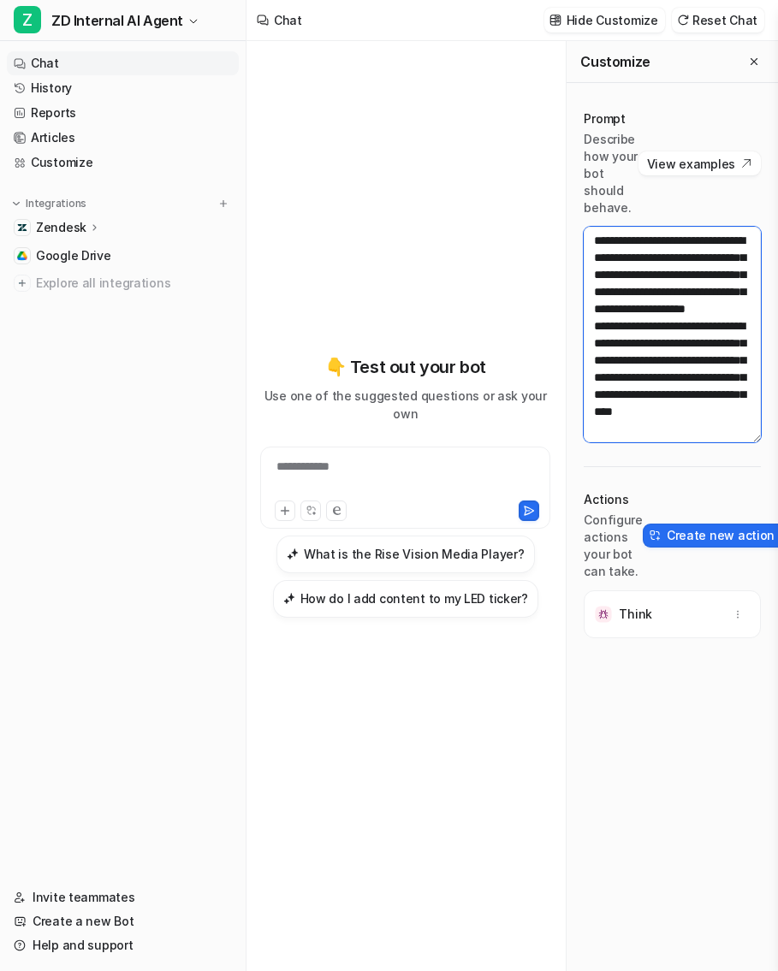
drag, startPoint x: 600, startPoint y: 269, endPoint x: 678, endPoint y: 235, distance: 85.5
click at [679, 235] on textarea at bounding box center [671, 335] width 177 height 216
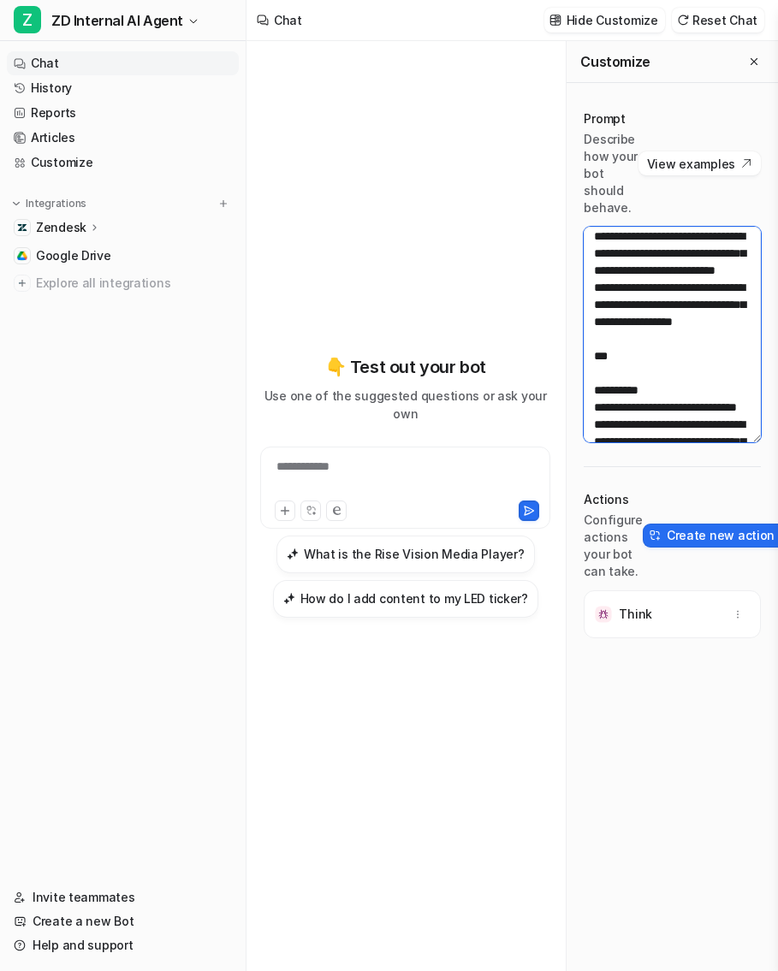
scroll to position [1676, 0]
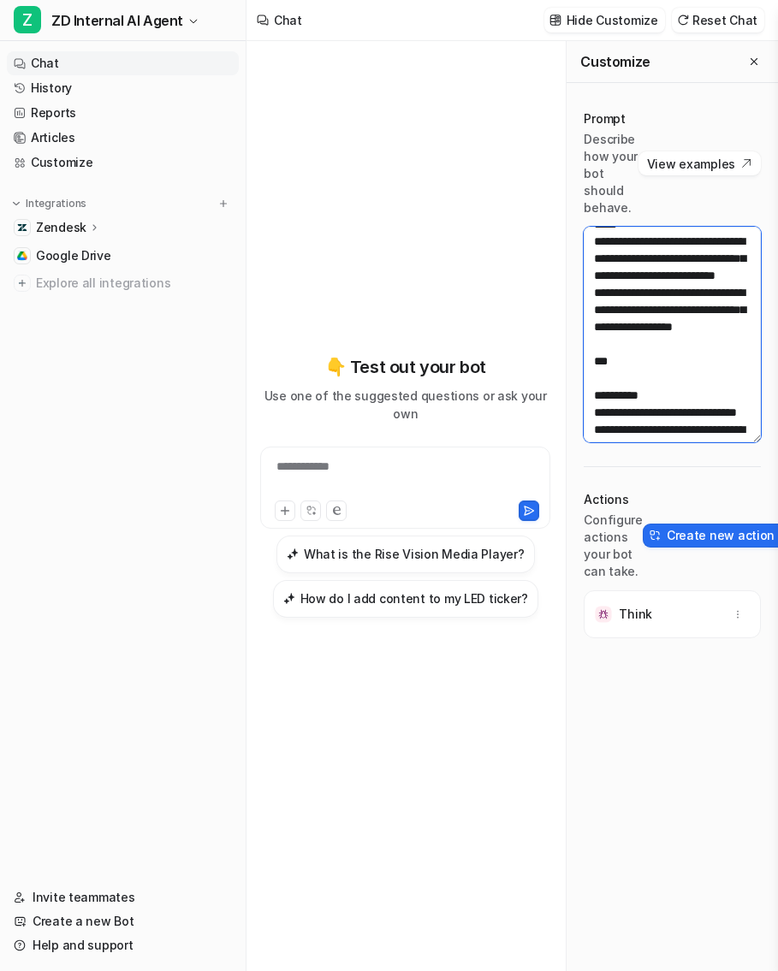
click at [623, 267] on textarea at bounding box center [671, 335] width 177 height 216
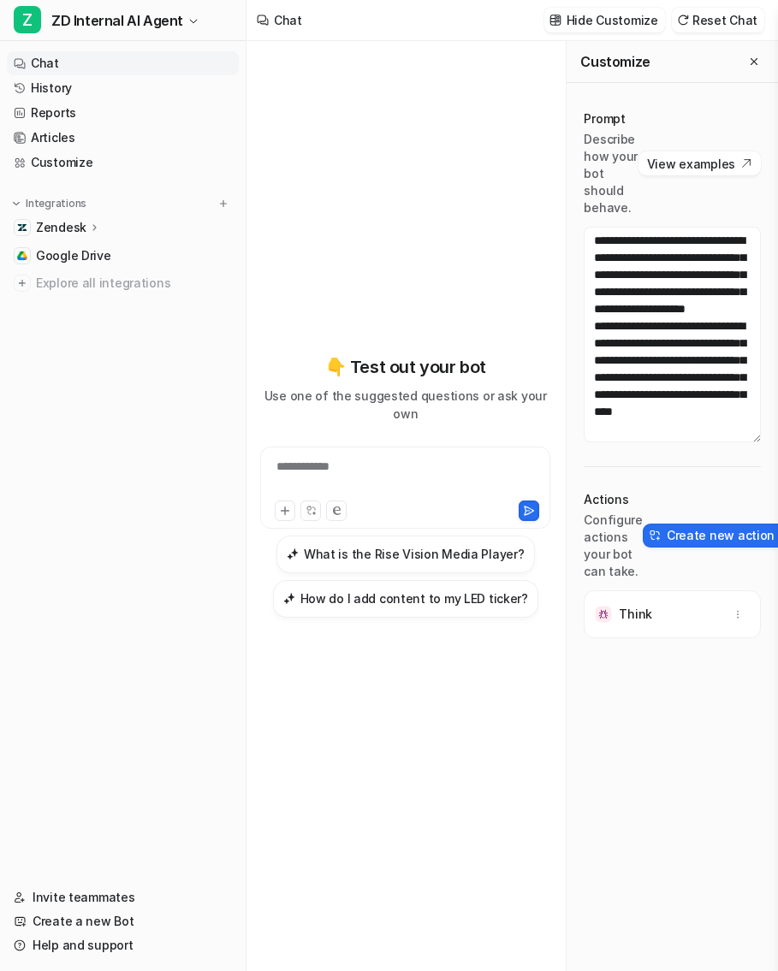
scroll to position [2641, 0]
click at [614, 252] on textarea at bounding box center [671, 335] width 177 height 216
drag, startPoint x: 614, startPoint y: 252, endPoint x: 639, endPoint y: 266, distance: 28.3
click at [639, 266] on textarea at bounding box center [671, 335] width 177 height 216
